Goal: Task Accomplishment & Management: Complete application form

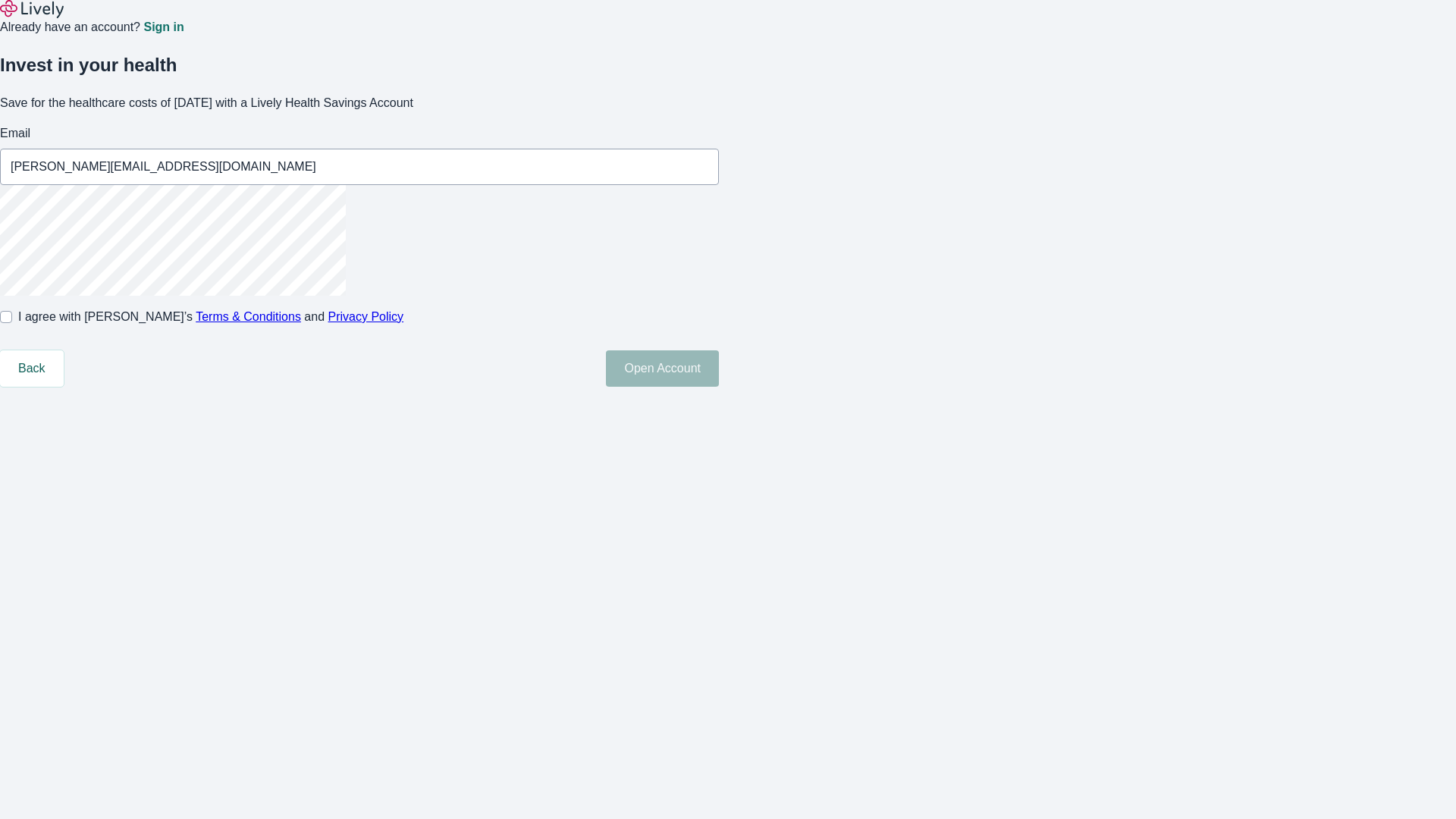
click at [12, 323] on input "I agree with Lively’s Terms & Conditions and Privacy Policy" at bounding box center [6, 317] width 12 height 12
checkbox input "true"
click at [719, 387] on button "Open Account" at bounding box center [662, 369] width 113 height 36
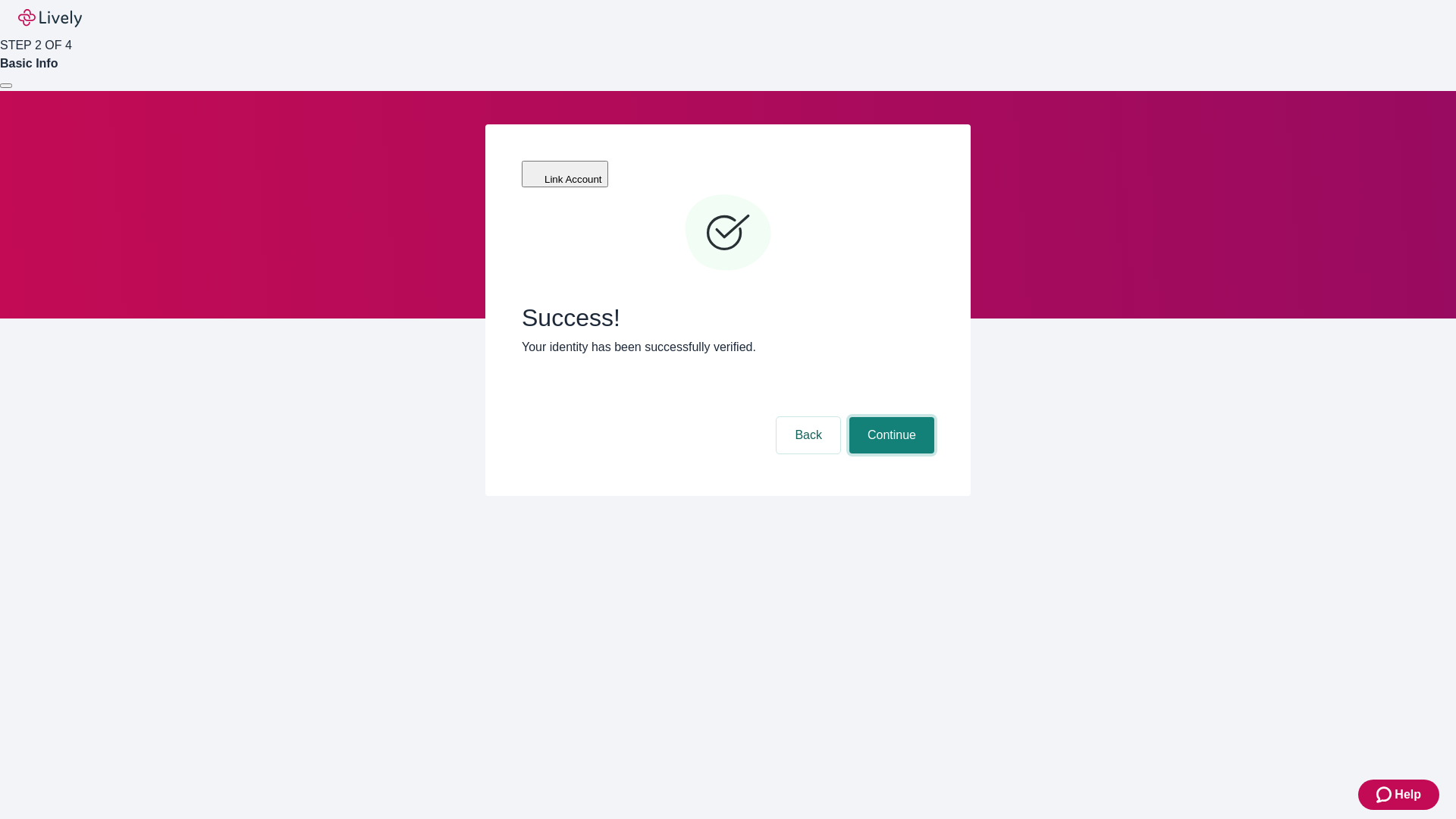
click at [890, 417] on button "Continue" at bounding box center [891, 435] width 85 height 36
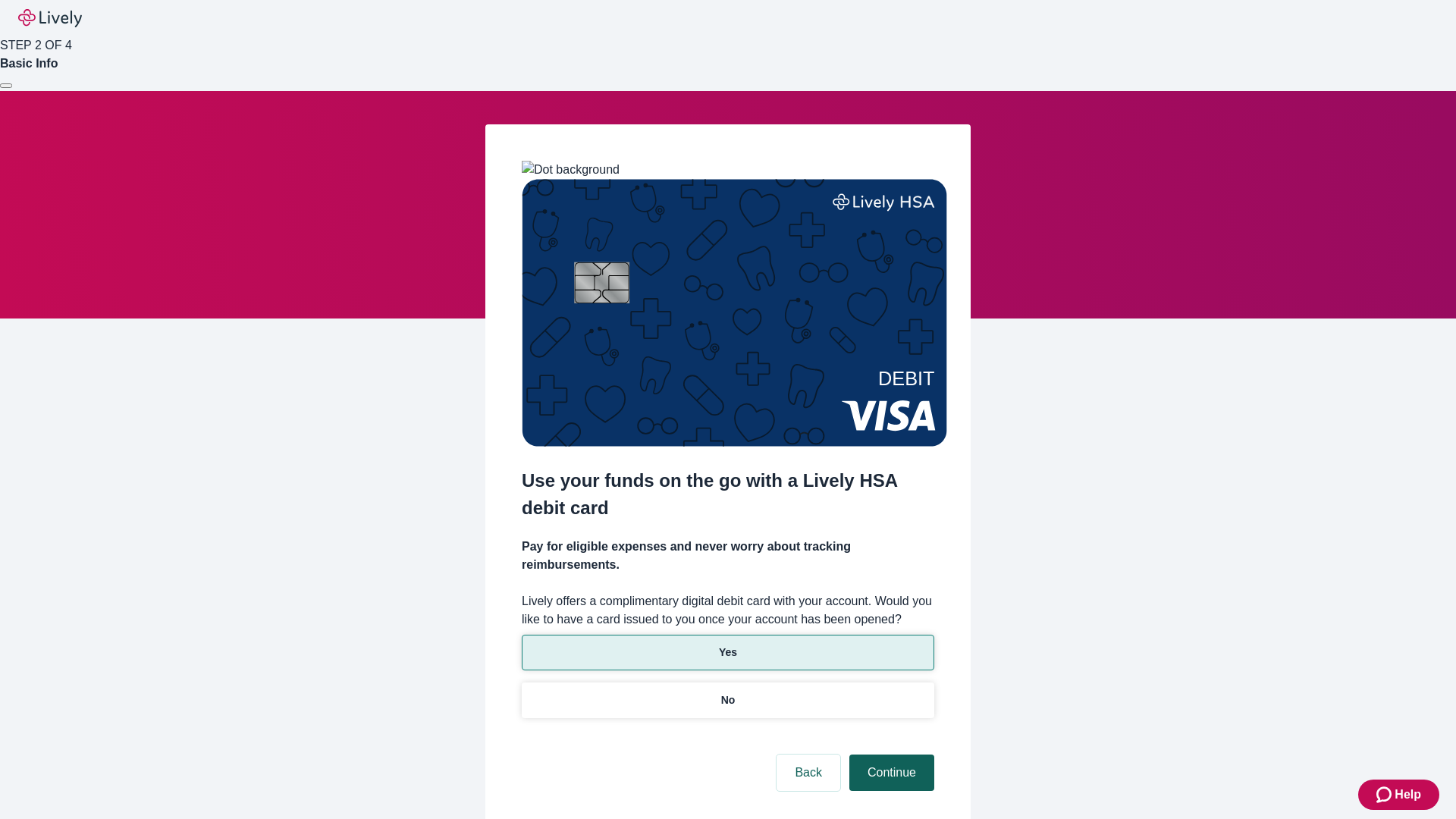
click at [728, 644] on p "Yes" at bounding box center [728, 652] width 18 height 16
click at [890, 755] on button "Continue" at bounding box center [891, 773] width 85 height 36
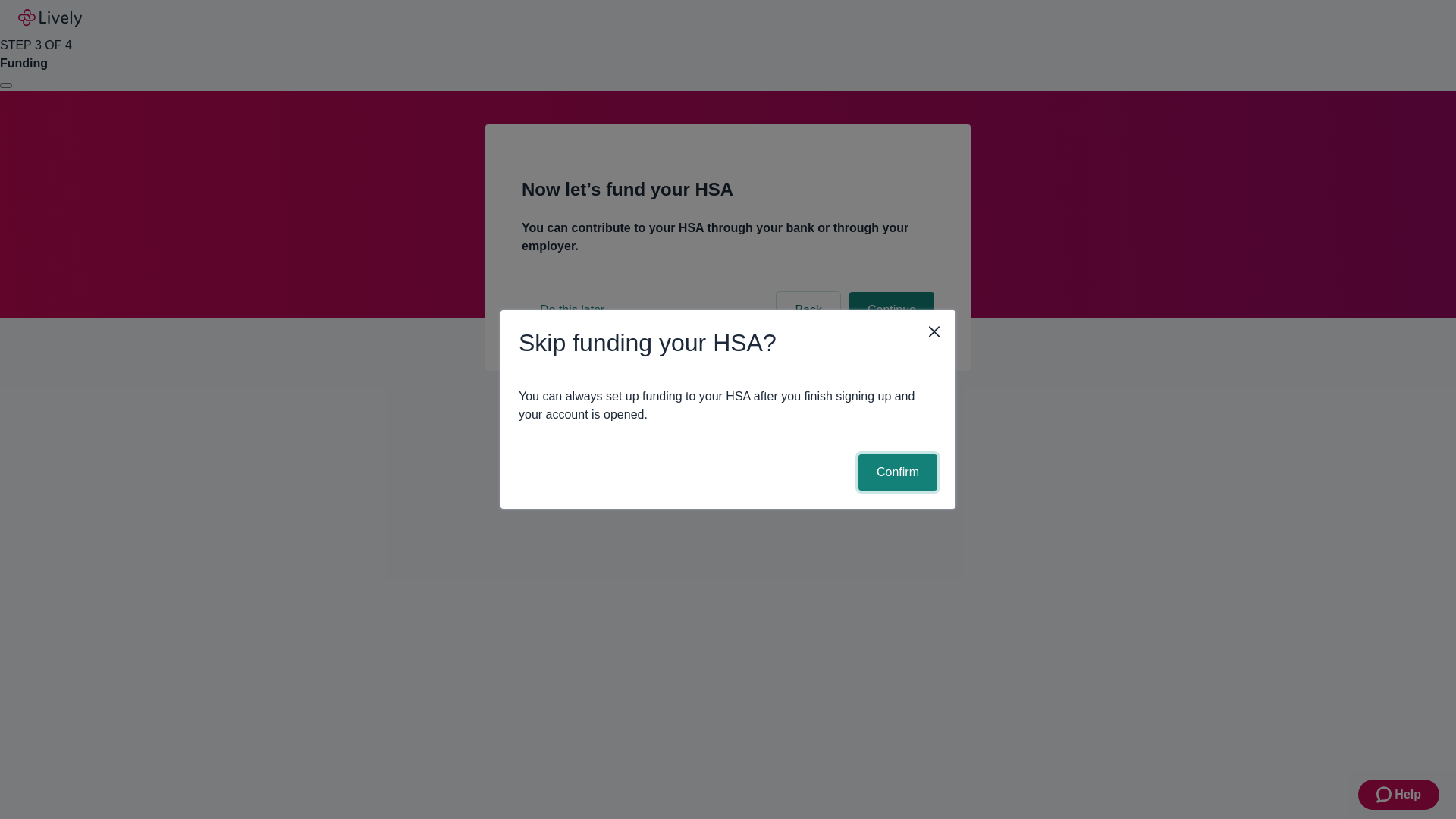
click at [895, 472] on button "Confirm" at bounding box center [898, 472] width 79 height 36
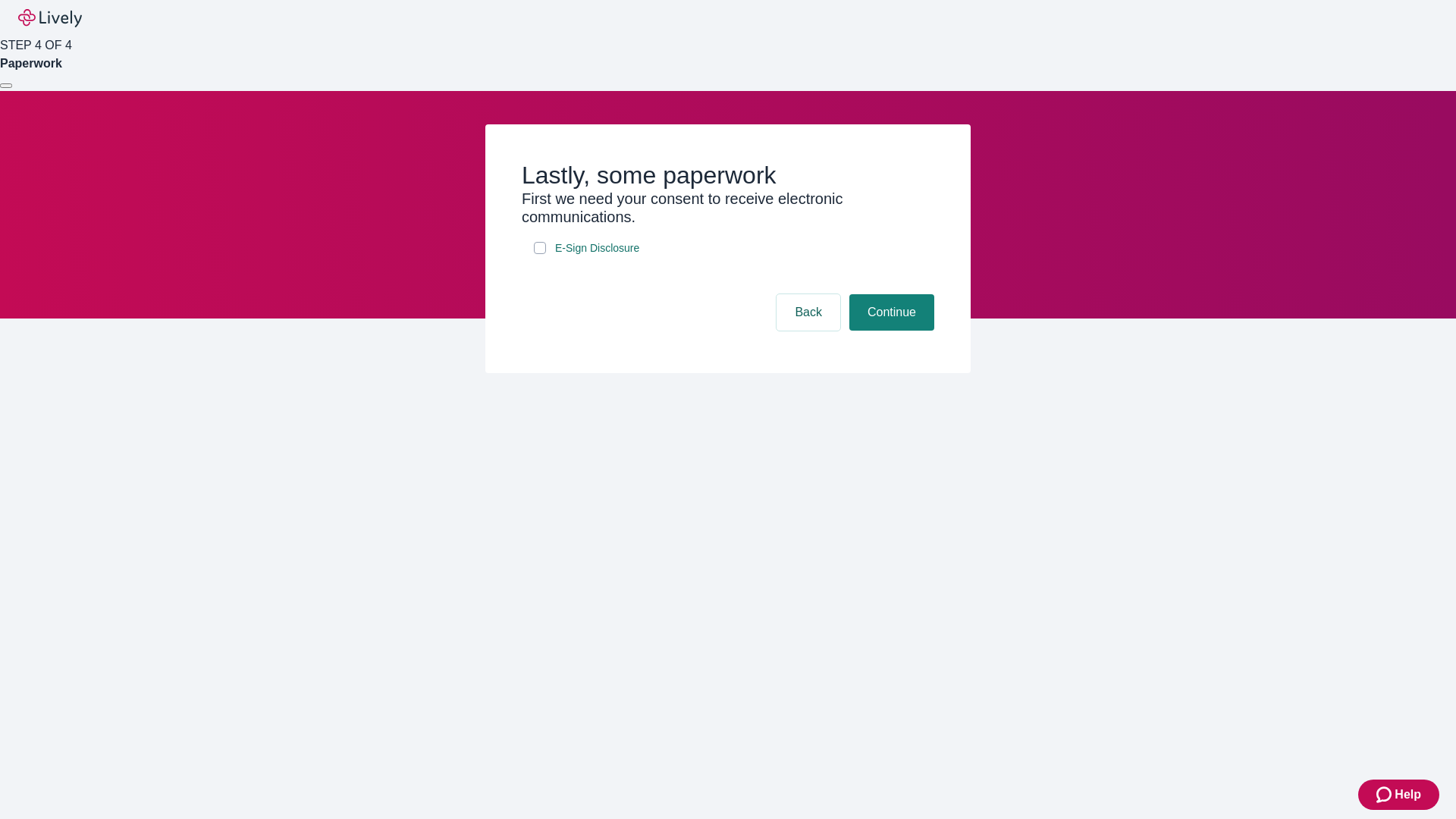
click at [540, 254] on input "E-Sign Disclosure" at bounding box center [540, 248] width 12 height 12
checkbox input "true"
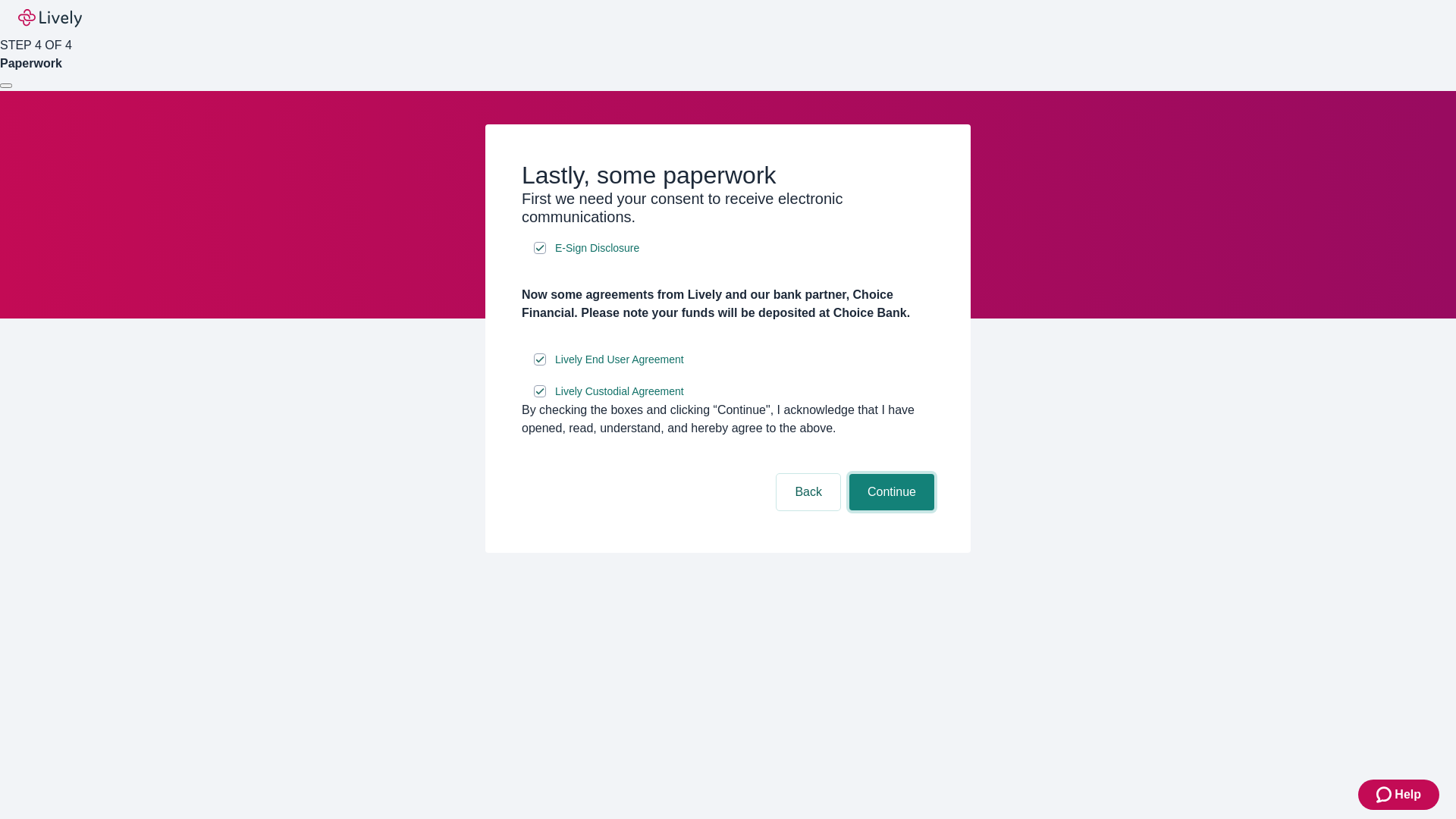
click at [890, 510] on button "Continue" at bounding box center [891, 492] width 85 height 36
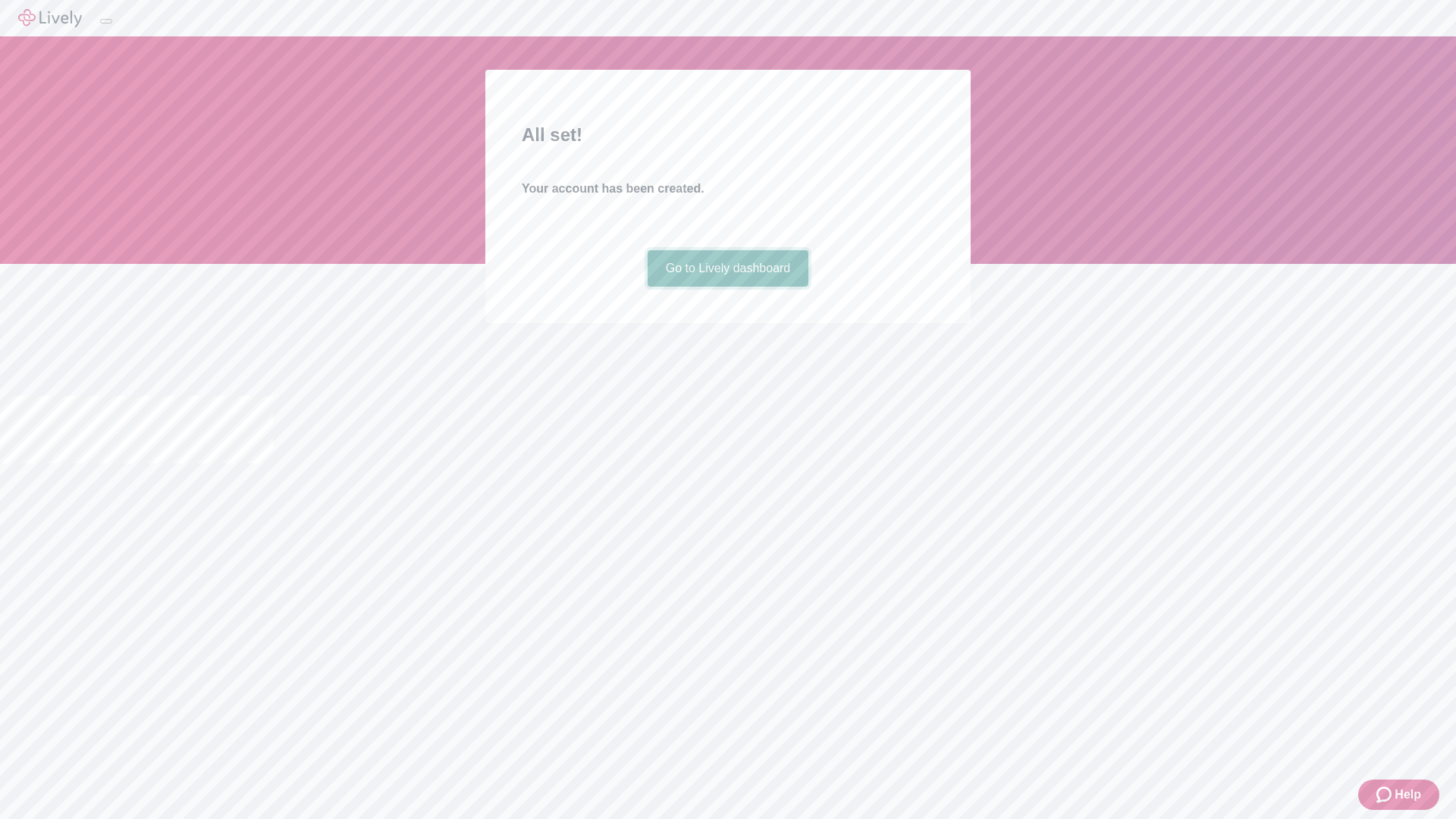
click at [728, 286] on link "Go to Lively dashboard" at bounding box center [728, 268] width 161 height 36
